Goal: Ask a question: Seek information or help from site administrators or community

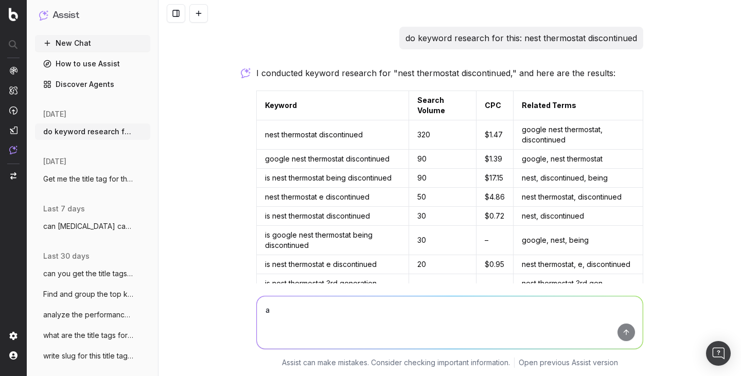
scroll to position [261, 0]
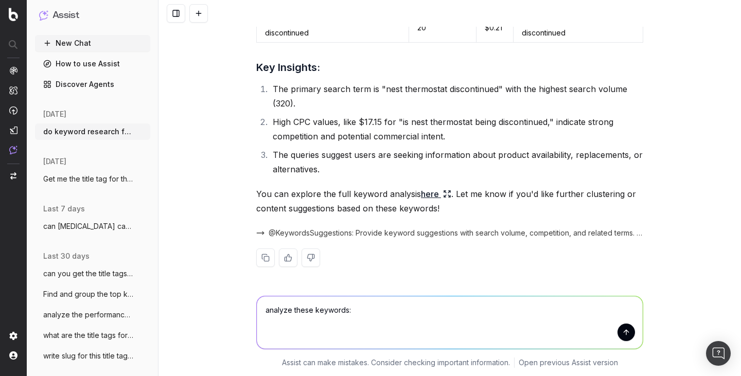
type textarea "analyze these keywords: does nest thermostat e support matter does nest thermos…"
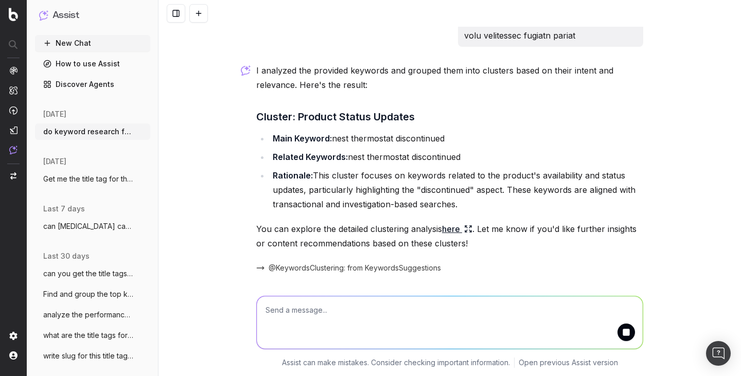
scroll to position [1070, 0]
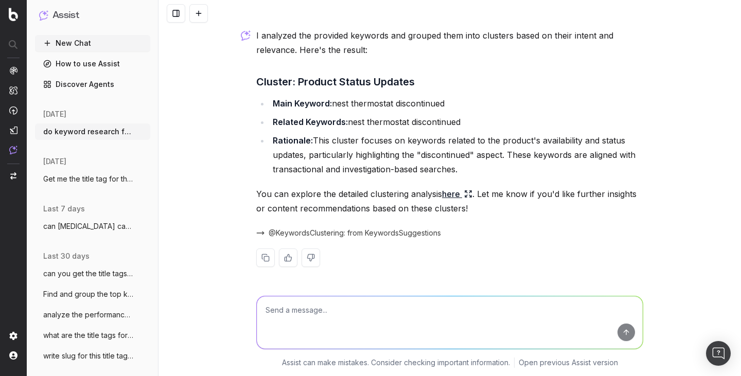
click at [468, 192] on icon at bounding box center [468, 194] width 8 height 8
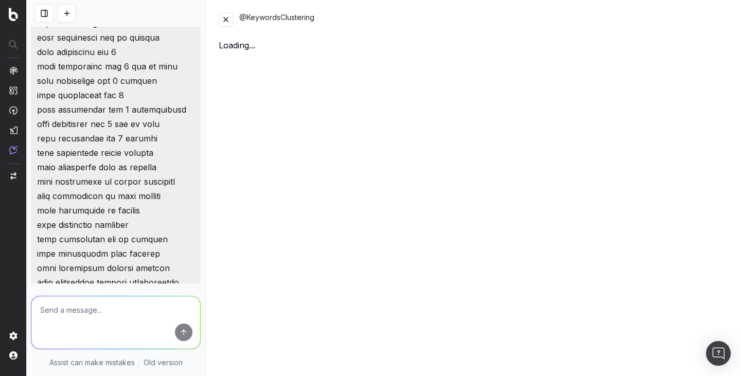
scroll to position [1417, 0]
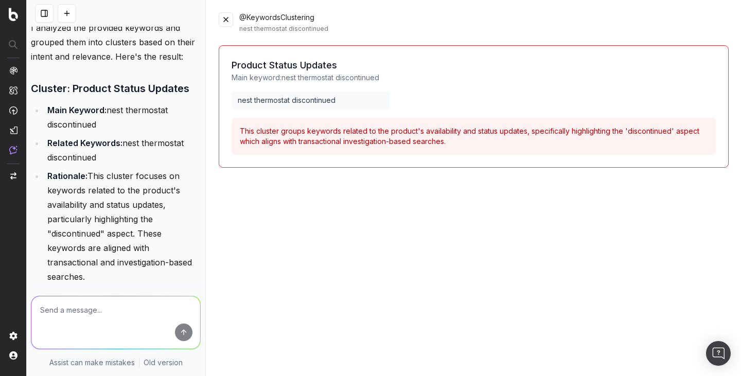
click at [231, 23] on button at bounding box center [226, 19] width 14 height 14
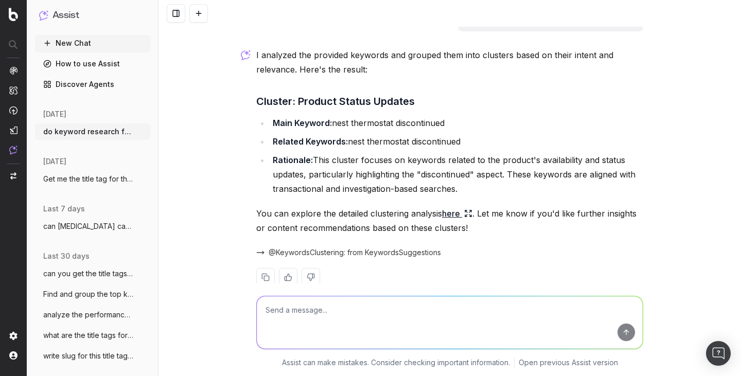
scroll to position [1070, 0]
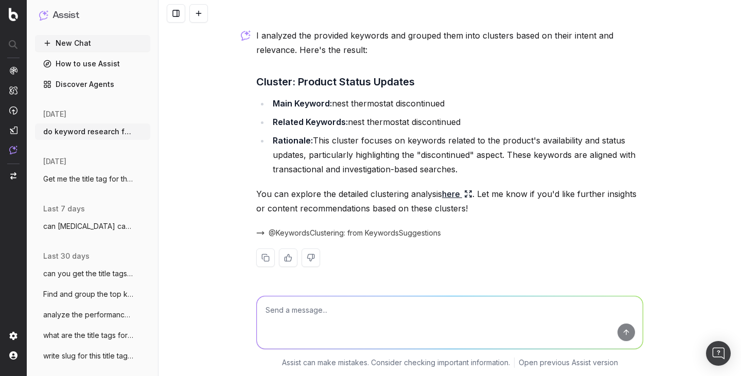
click at [323, 316] on textarea at bounding box center [450, 322] width 386 height 52
type textarea "give me search volume and related keywords"
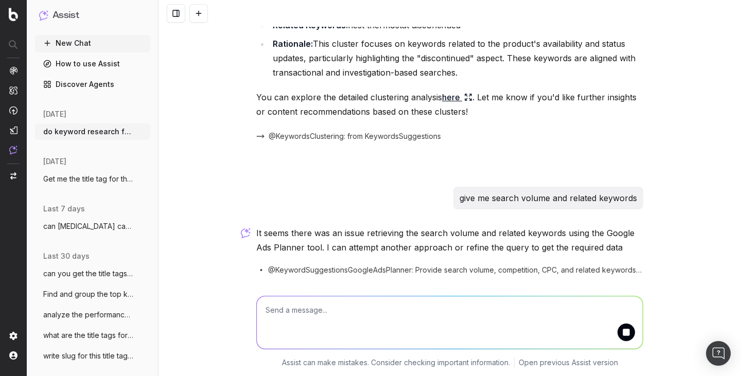
scroll to position [1216, 0]
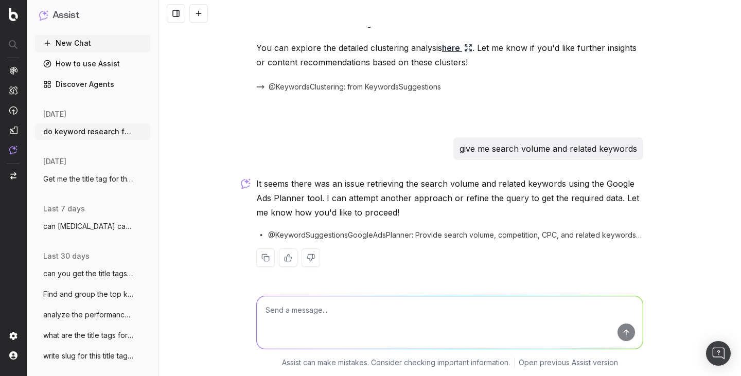
click at [413, 322] on textarea at bounding box center [450, 322] width 386 height 52
type textarea "h"
type textarea "what is the other approach"
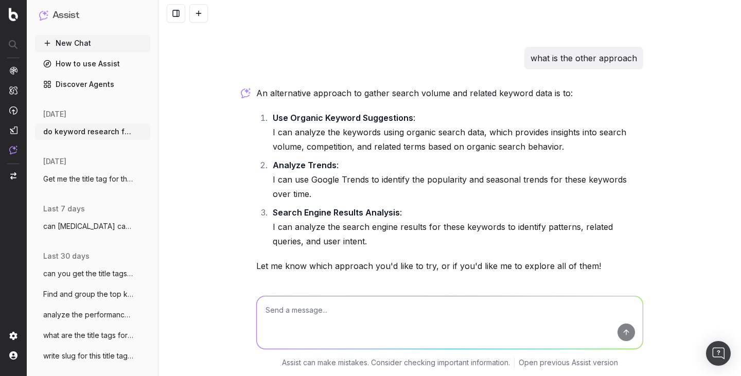
scroll to position [1488, 0]
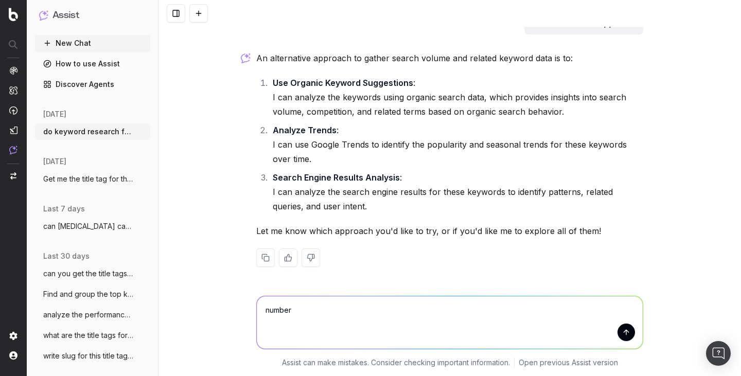
type textarea "number 1"
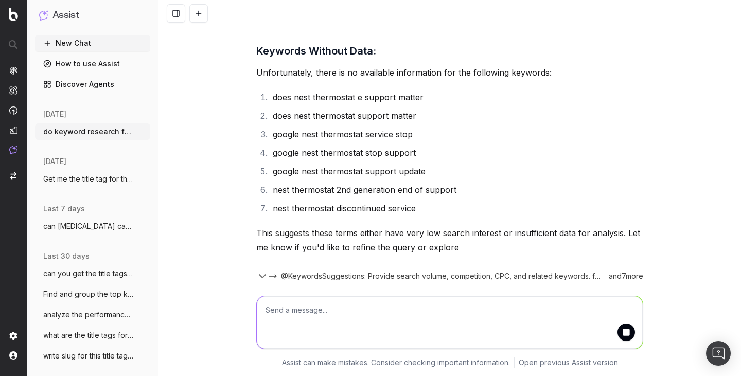
scroll to position [2358, 0]
